Goal: Information Seeking & Learning: Learn about a topic

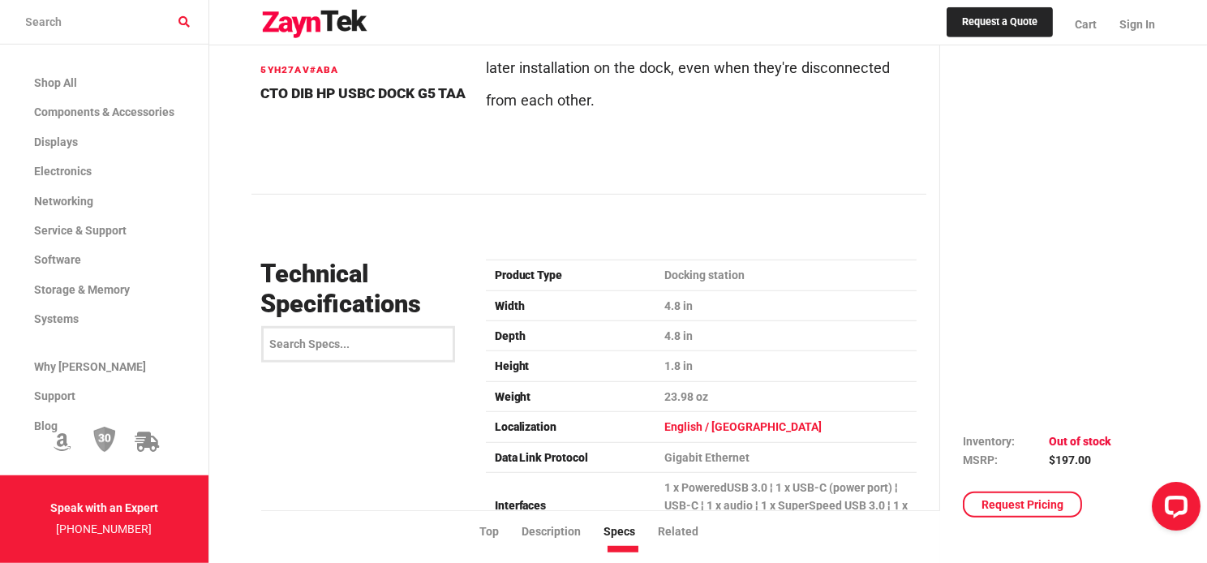
scroll to position [2011, 0]
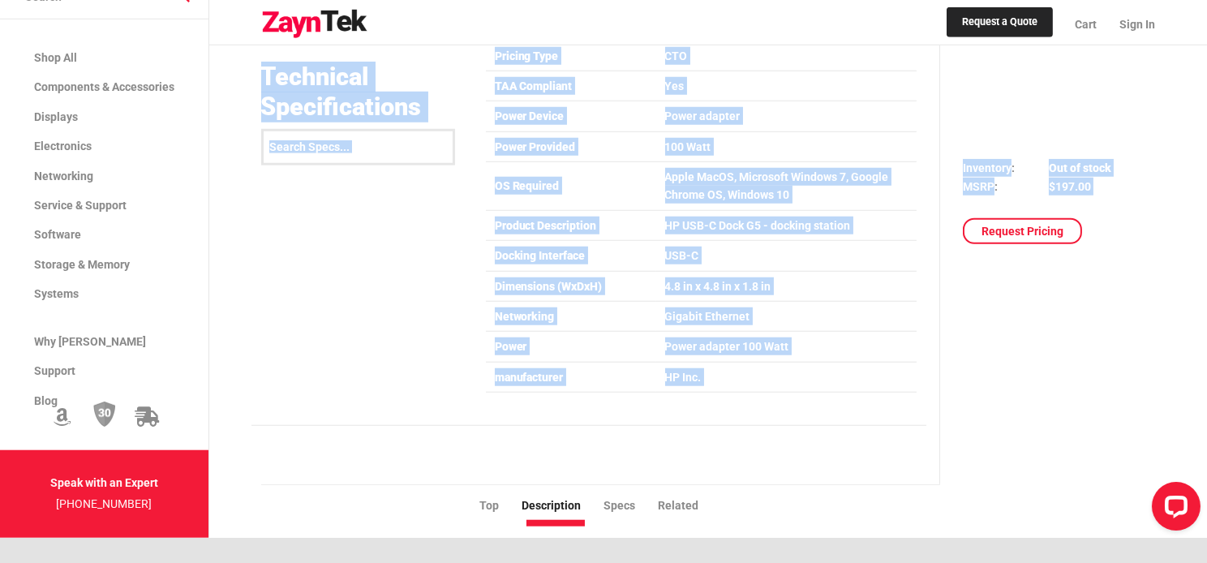
scroll to position [2767, 0]
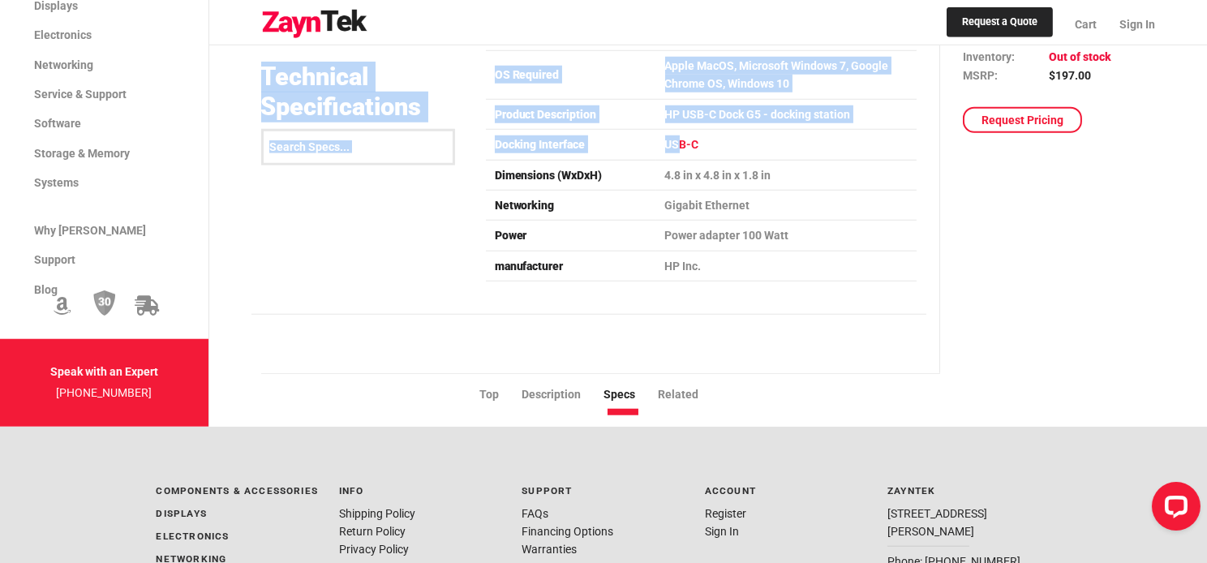
drag, startPoint x: 252, startPoint y: 242, endPoint x: 675, endPoint y: 120, distance: 439.7
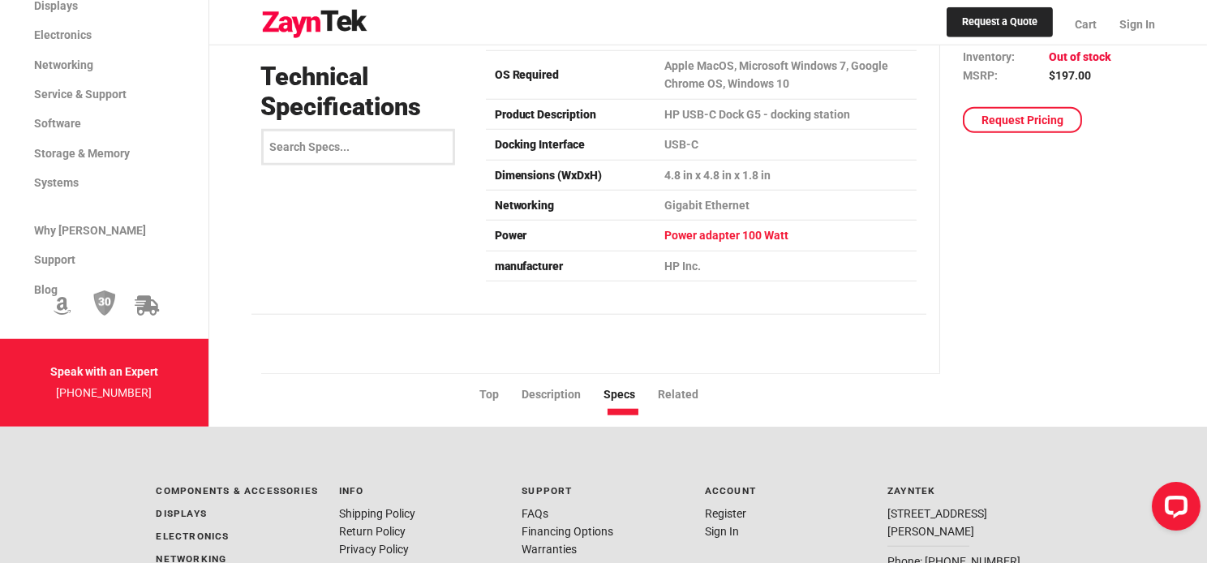
click at [686, 221] on td "Power adapter 100 Watt" at bounding box center [786, 236] width 260 height 30
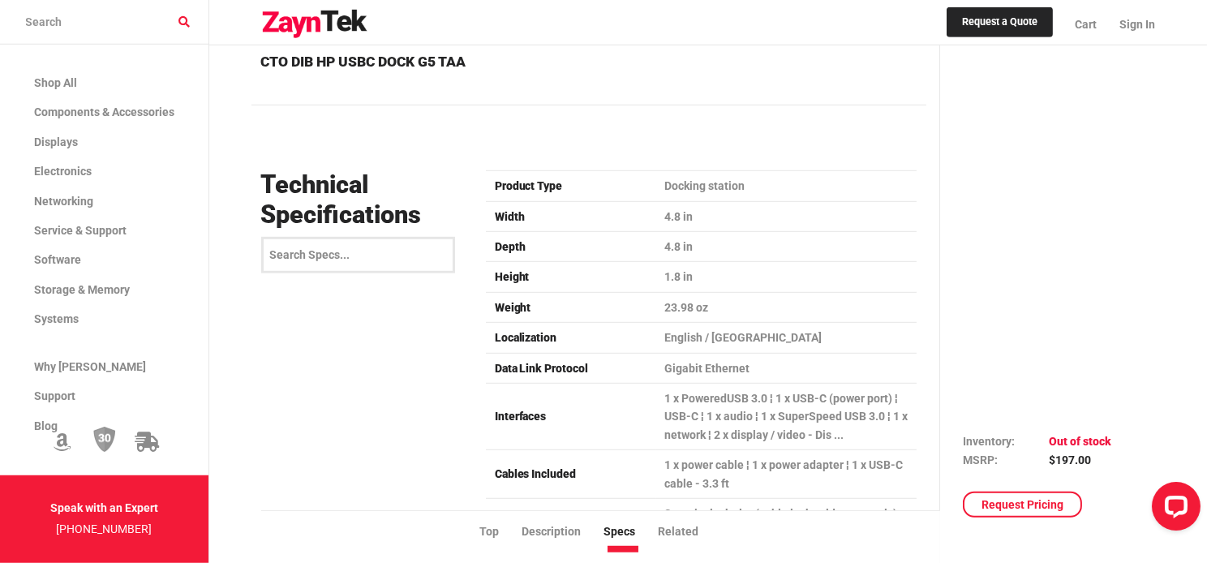
scroll to position [2101, 0]
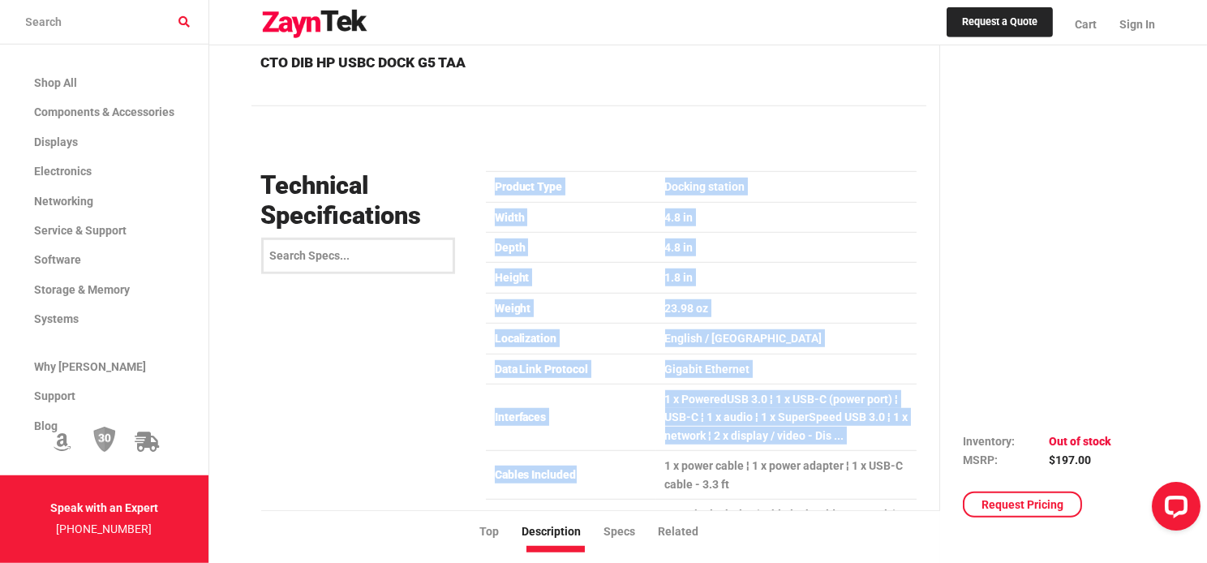
drag, startPoint x: 487, startPoint y: 143, endPoint x: 608, endPoint y: 372, distance: 259.8
click at [585, 419] on table "Product Type Docking station Width 4.8 in Depth 4.8 in Height 1.8 in Weight 23.…" at bounding box center [701, 559] width 431 height 777
click at [839, 202] on td "4.8 in" at bounding box center [786, 217] width 260 height 30
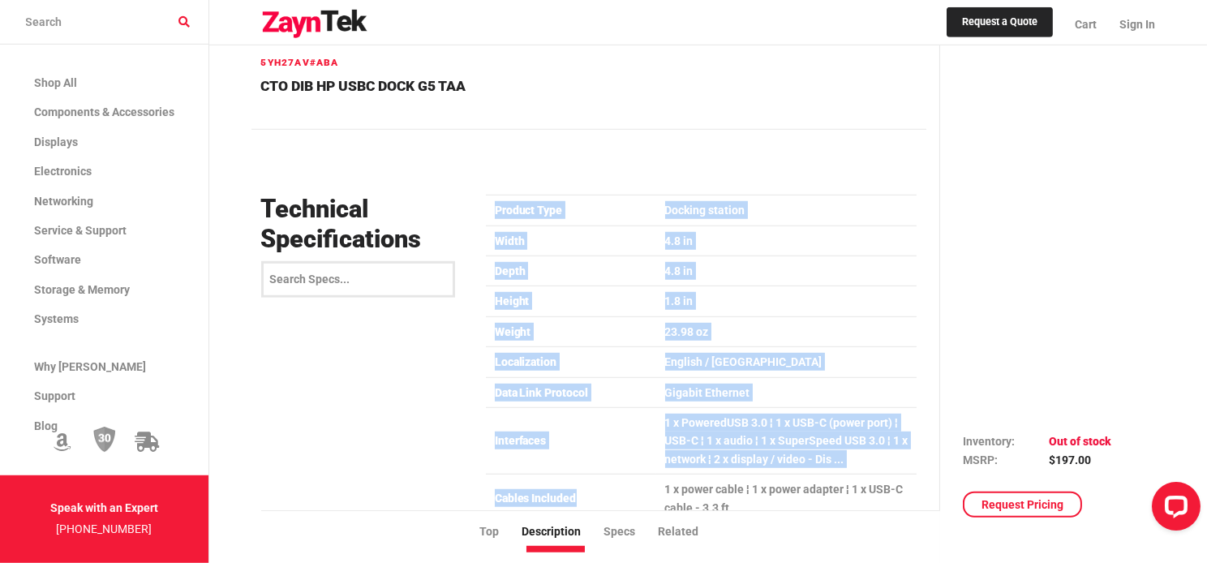
scroll to position [2163, 0]
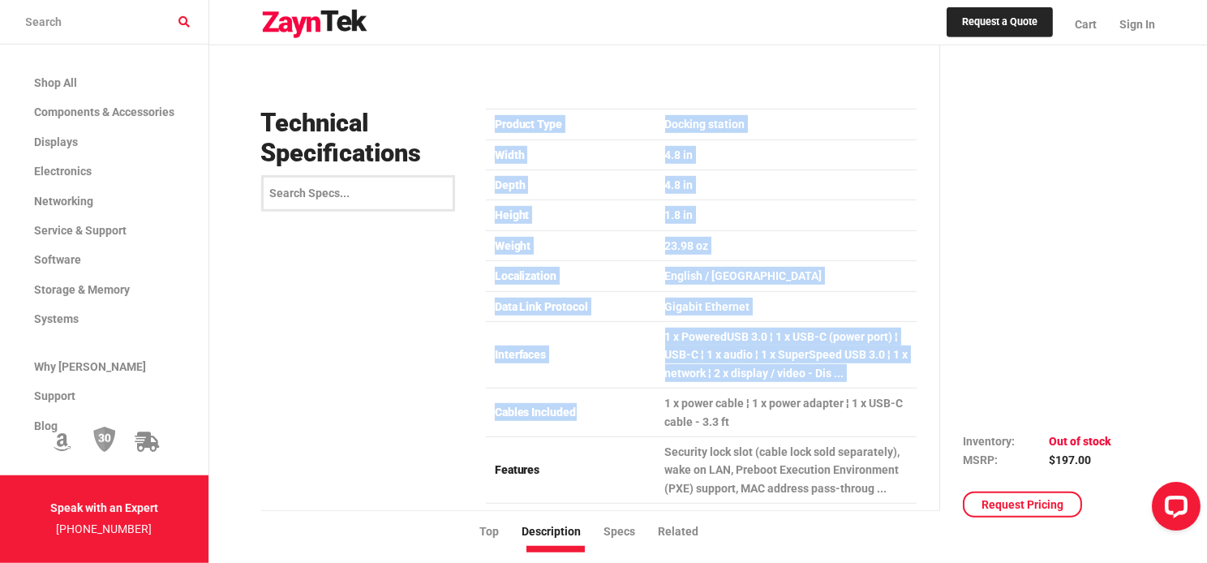
click at [595, 322] on td "Interfaces" at bounding box center [571, 355] width 170 height 67
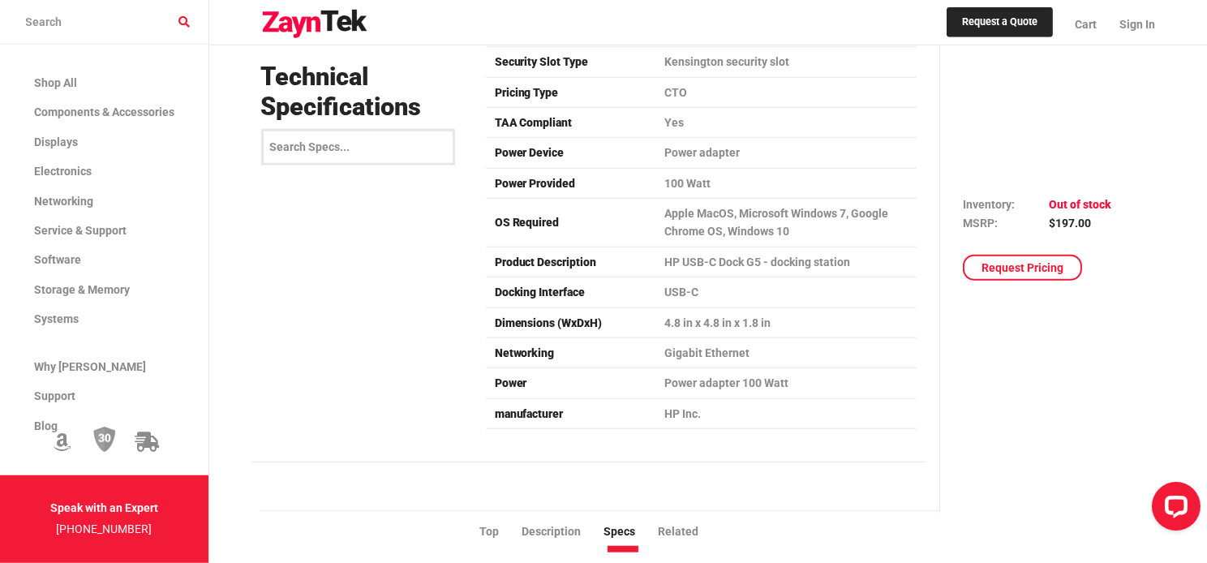
scroll to position [2620, 0]
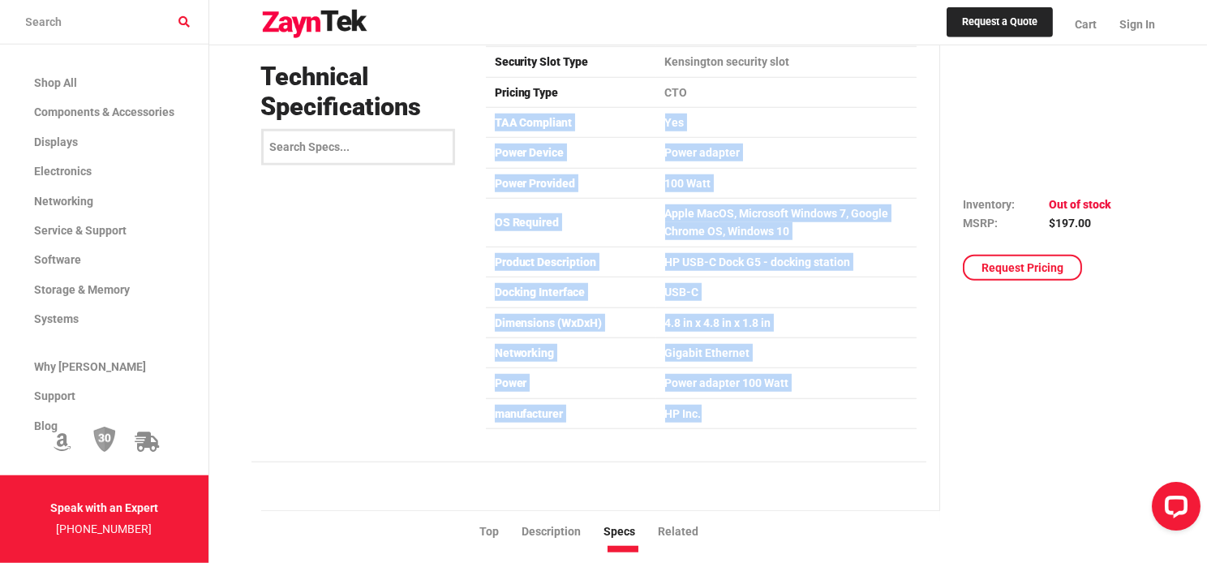
drag, startPoint x: 723, startPoint y: 375, endPoint x: 491, endPoint y: 92, distance: 365.9
click at [491, 92] on table "Product Type Docking station Width 4.8 in Depth 4.8 in Height 1.8 in Weight 23.…" at bounding box center [701, 40] width 431 height 777
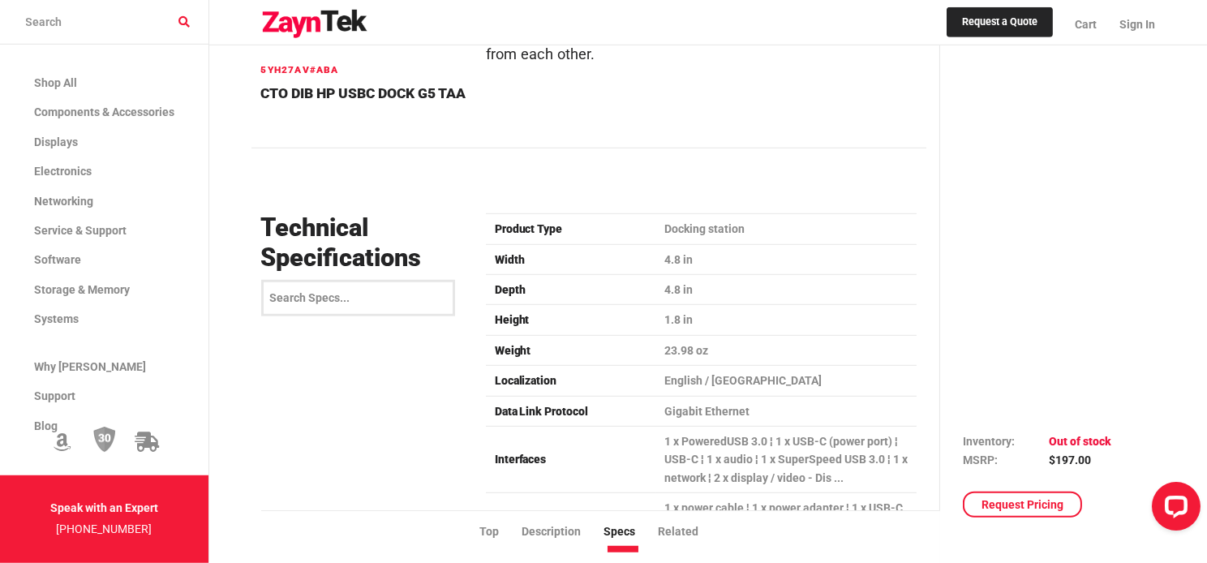
click at [891, 214] on td "Docking station" at bounding box center [786, 229] width 260 height 30
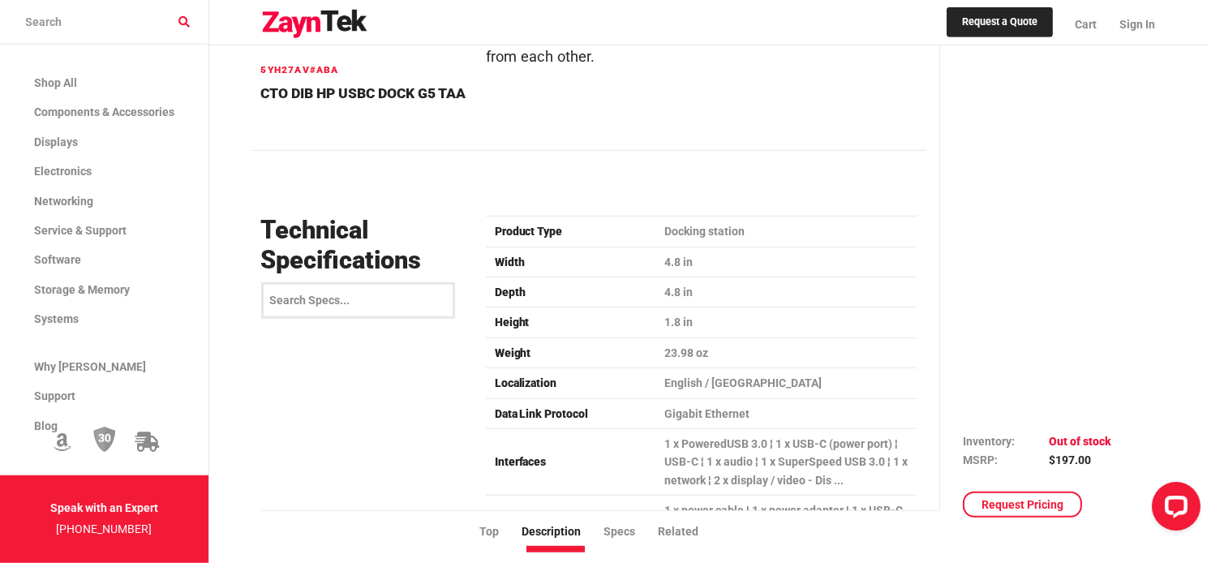
scroll to position [2055, 0]
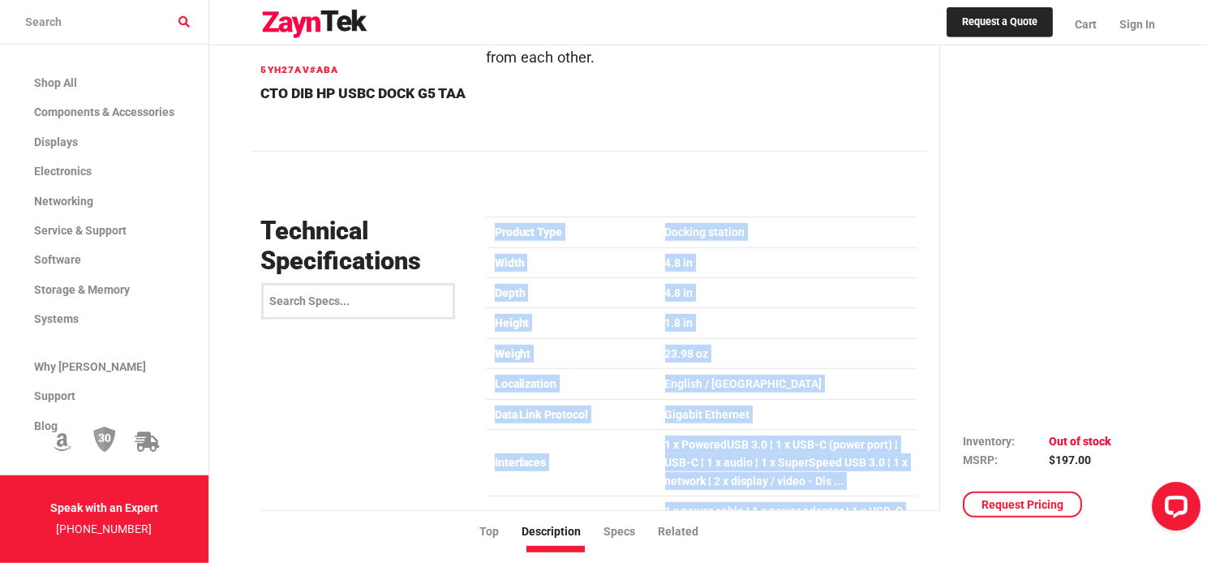
drag, startPoint x: 479, startPoint y: 187, endPoint x: 899, endPoint y: 494, distance: 520.5
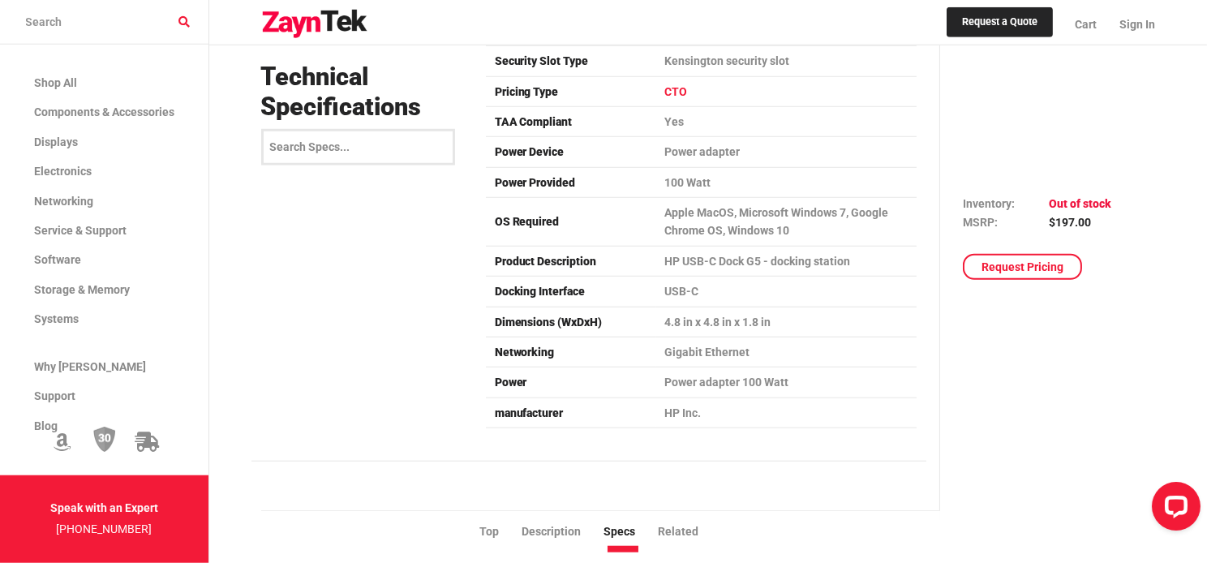
scroll to position [2620, 0]
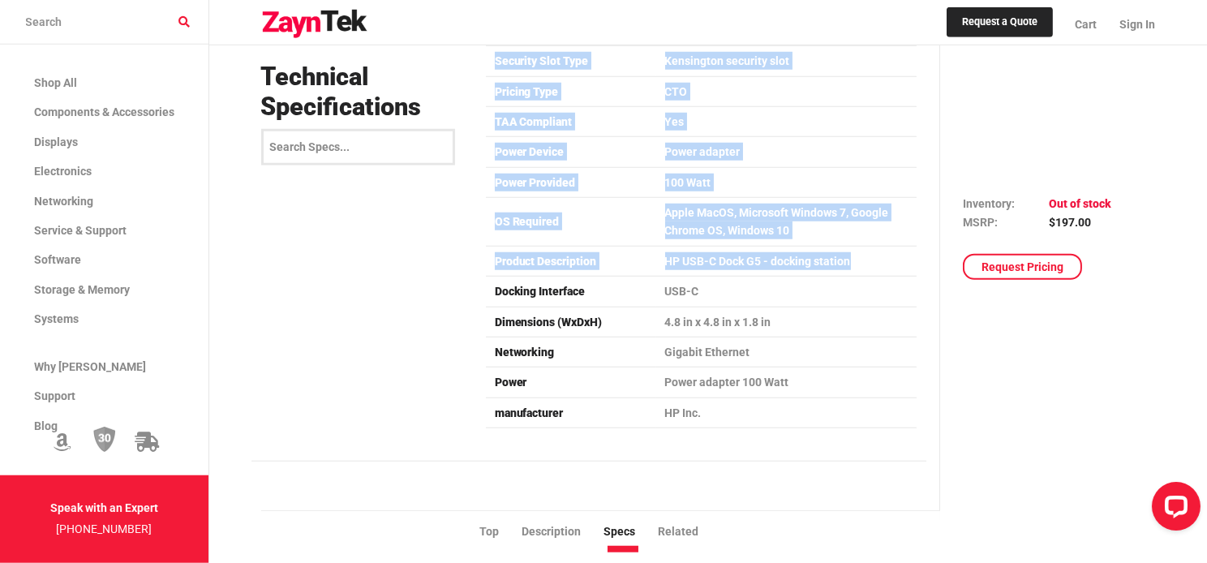
click at [864, 246] on td "HP USB-C Dock G5 - docking station" at bounding box center [786, 261] width 260 height 30
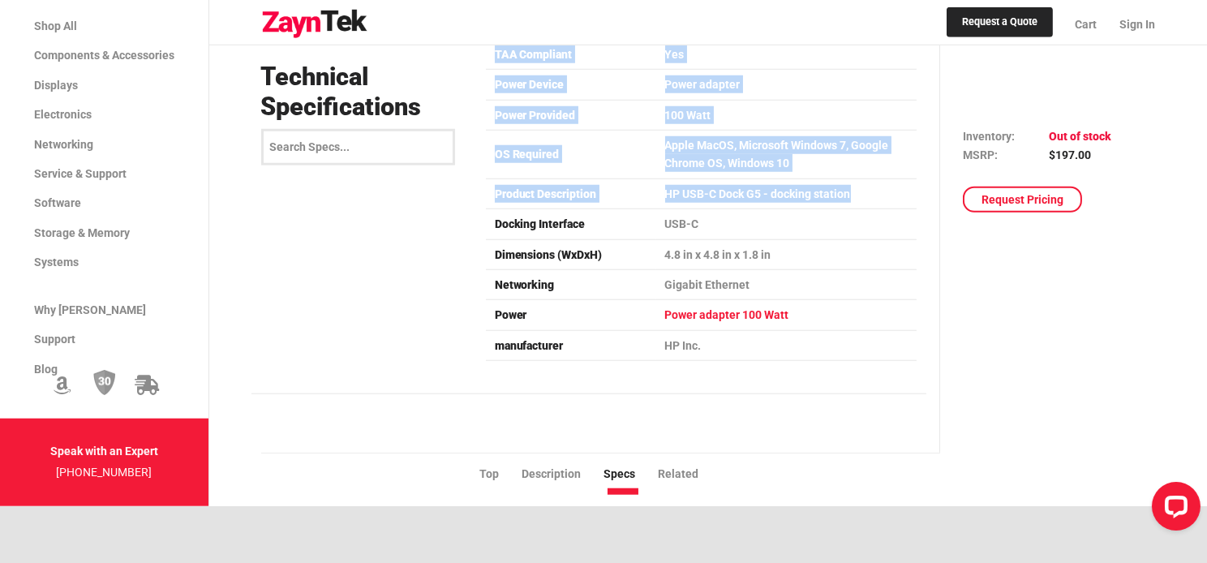
scroll to position [2689, 0]
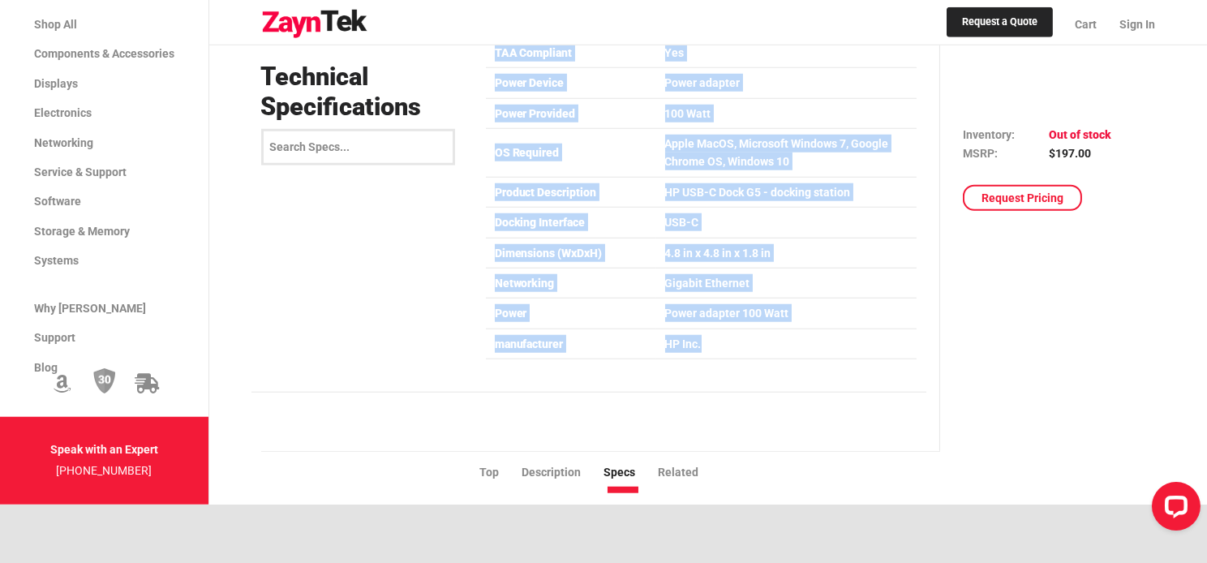
click at [800, 328] on td "HP Inc." at bounding box center [786, 343] width 260 height 30
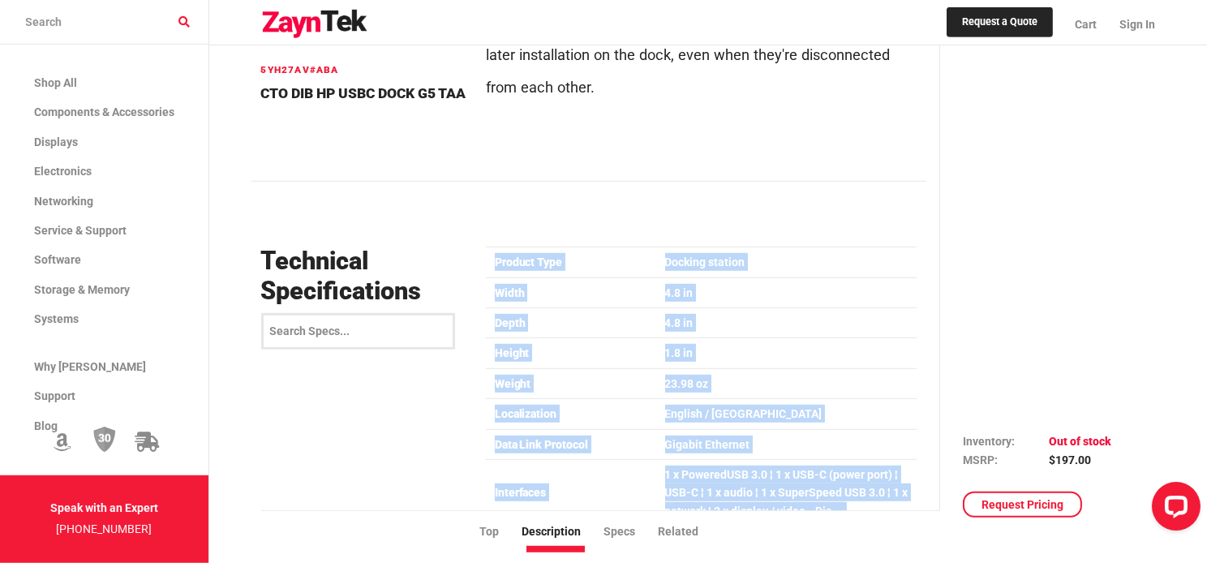
scroll to position [2025, 0]
copy table "Product Type Docking station Width 4.8 in Depth 4.8 in Height 1.8 in Weight 23.…"
